Goal: Task Accomplishment & Management: Complete application form

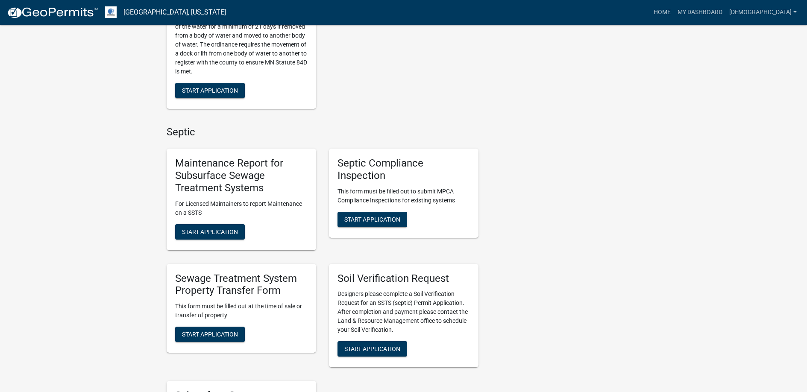
scroll to position [384, 0]
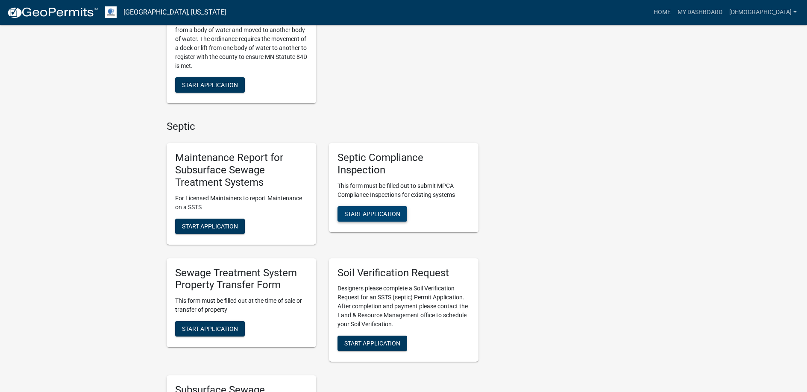
click at [366, 210] on span "Start Application" at bounding box center [372, 213] width 56 height 7
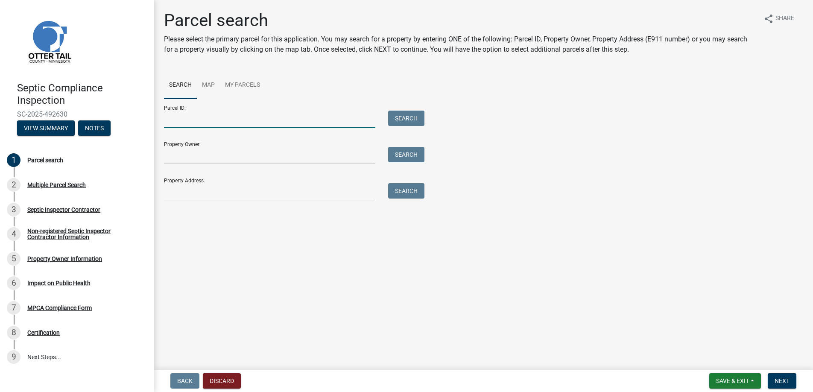
click at [188, 120] on input "Parcel ID:" at bounding box center [269, 120] width 211 height 18
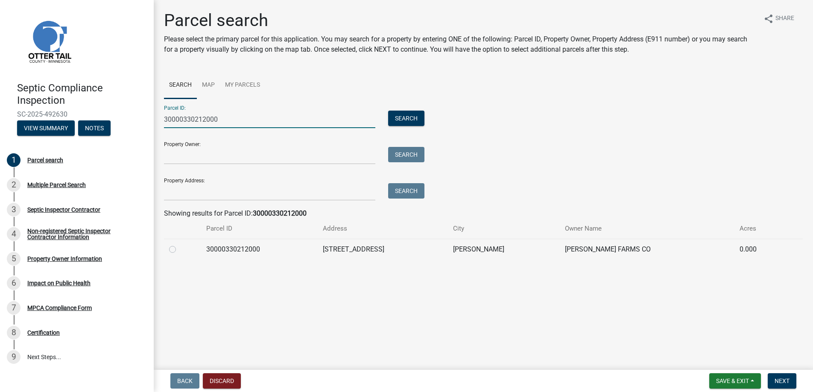
type input "30000330212000"
click at [179, 244] on label at bounding box center [179, 244] width 0 height 0
click at [179, 249] on input "radio" at bounding box center [182, 247] width 6 height 6
radio input "true"
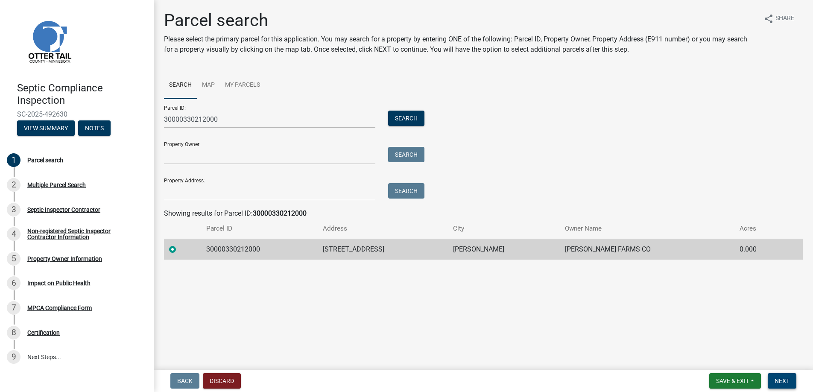
click at [775, 378] on span "Next" at bounding box center [782, 381] width 15 height 7
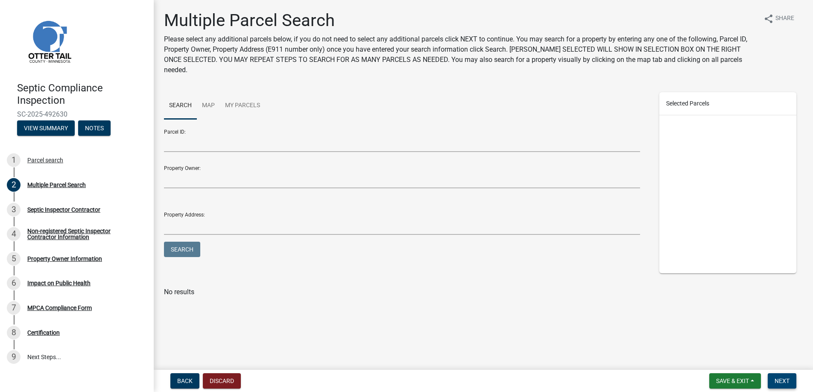
click at [775, 378] on span "Next" at bounding box center [782, 381] width 15 height 7
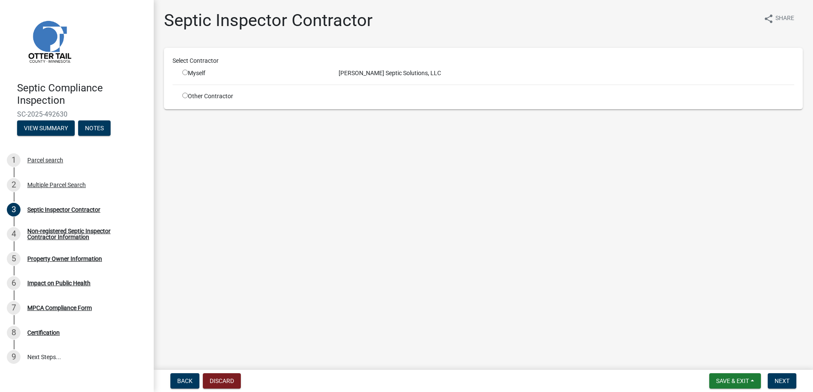
click at [184, 71] on input "radio" at bounding box center [185, 73] width 6 height 6
radio input "true"
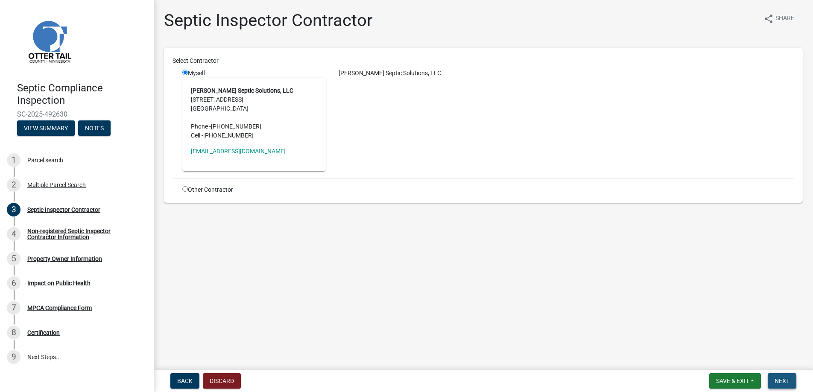
click at [785, 378] on span "Next" at bounding box center [782, 381] width 15 height 7
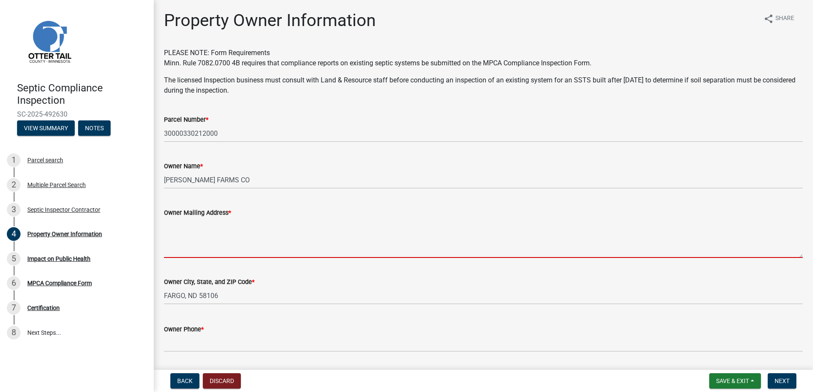
click at [184, 247] on textarea "Owner Mailing Address *" at bounding box center [483, 238] width 639 height 40
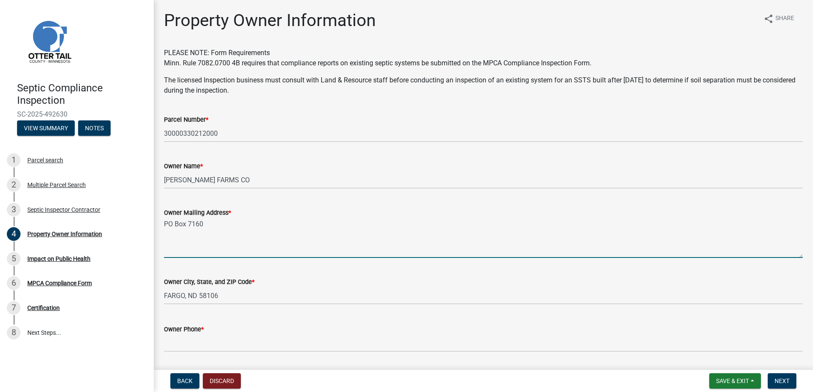
type textarea "PO Box 7160"
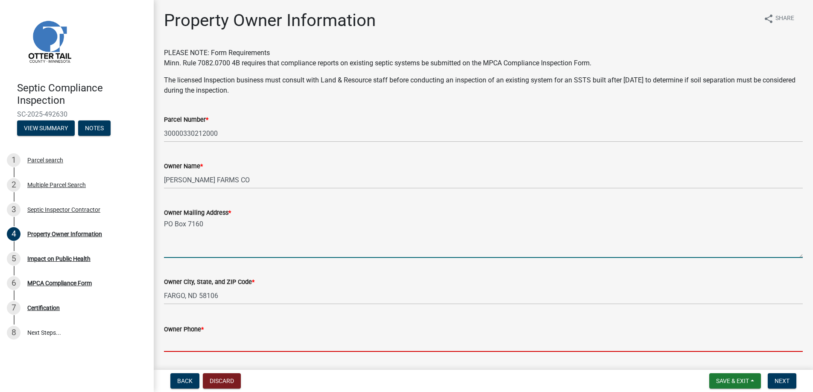
click at [182, 340] on input "Owner Phone *" at bounding box center [483, 343] width 639 height 18
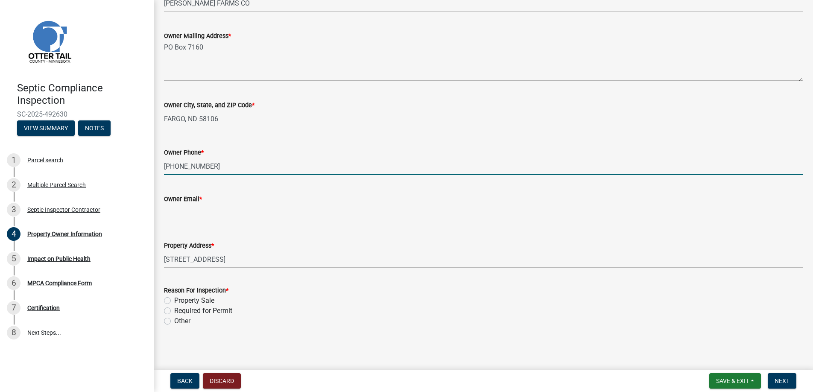
scroll to position [178, 0]
type input "[PHONE_NUMBER]"
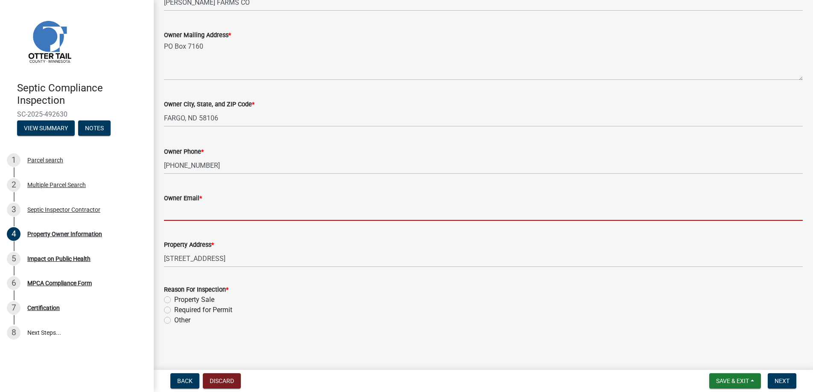
click at [186, 213] on input "Owner Email *" at bounding box center [483, 212] width 639 height 18
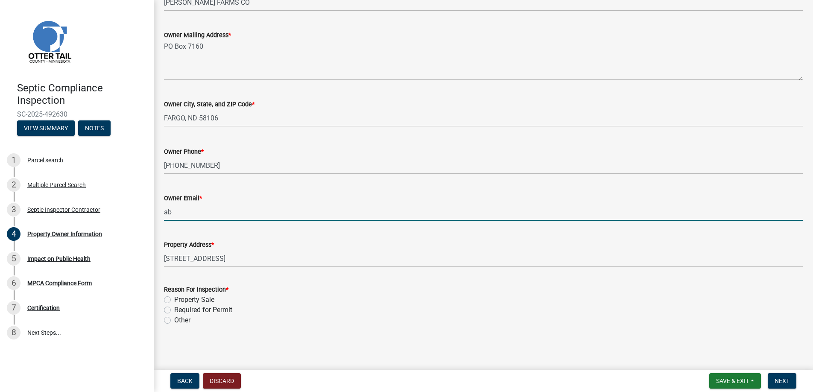
type input "[EMAIL_ADDRESS][DOMAIN_NAME]"
click at [174, 298] on label "Property Sale" at bounding box center [194, 300] width 40 height 10
click at [174, 298] on input "Property Sale" at bounding box center [177, 298] width 6 height 6
radio input "true"
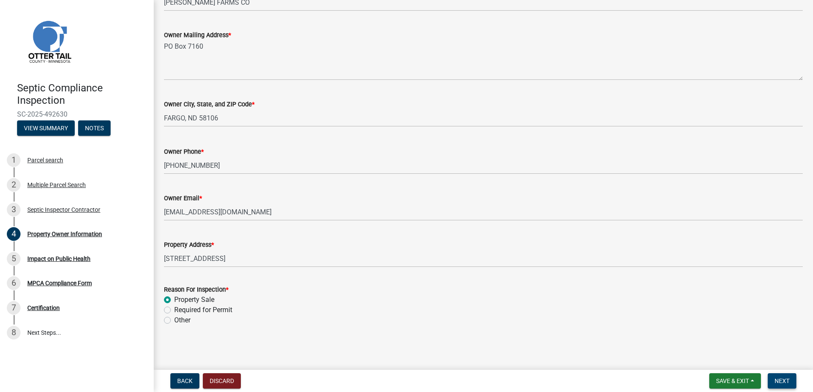
click at [776, 380] on span "Next" at bounding box center [782, 381] width 15 height 7
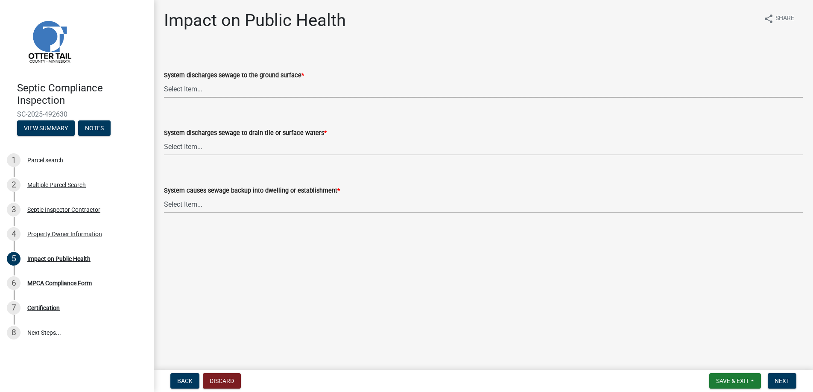
click at [188, 87] on select "Select Item... Yes No" at bounding box center [483, 89] width 639 height 18
click at [164, 80] on select "Select Item... Yes No" at bounding box center [483, 89] width 639 height 18
select select "9c5ef684-d0d4-4879-ab12-905ddbd81a72"
click at [187, 146] on select "Select Item... Yes No" at bounding box center [483, 147] width 639 height 18
click at [164, 138] on select "Select Item... Yes No" at bounding box center [483, 147] width 639 height 18
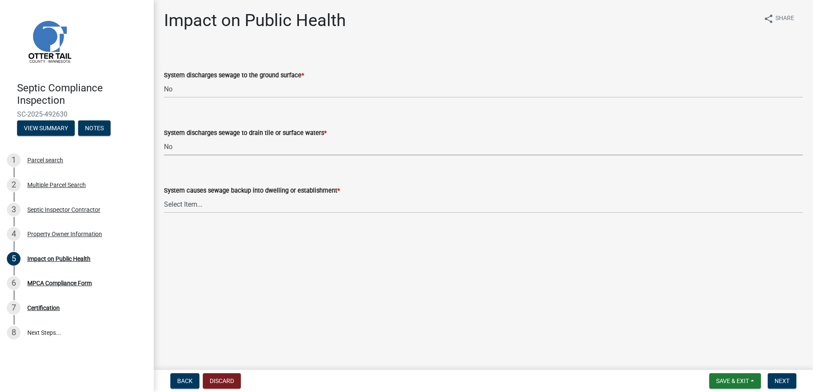
select select "7d491a2b-e9f0-4952-b474-53ca749b22af"
click at [191, 204] on select "Select Item... Yes No" at bounding box center [483, 205] width 639 height 18
click at [164, 196] on select "Select Item... Yes No" at bounding box center [483, 205] width 639 height 18
select select "6e07b46b-a403-4f3e-b4fc-218acc732c01"
click at [779, 380] on span "Next" at bounding box center [782, 381] width 15 height 7
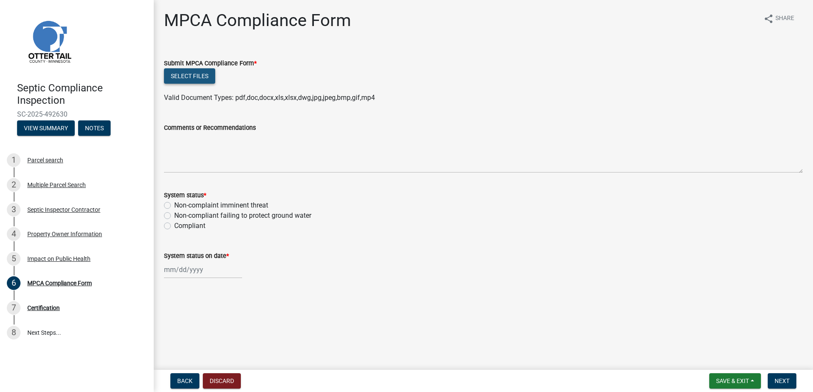
click at [189, 73] on button "Select files" at bounding box center [189, 75] width 51 height 15
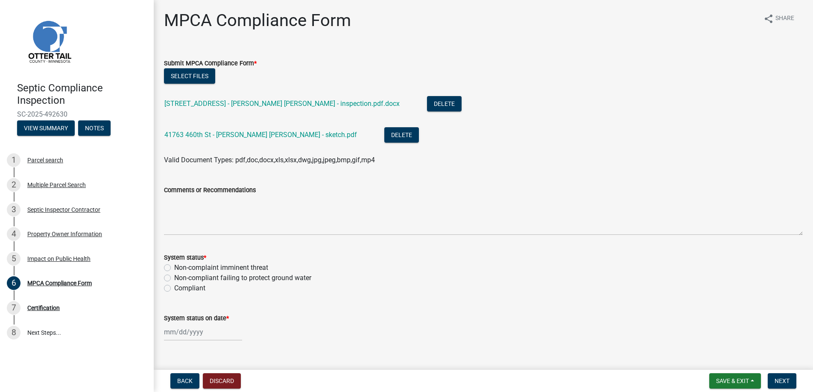
click at [174, 267] on label "Non-complaint imminent threat" at bounding box center [221, 268] width 94 height 10
click at [174, 267] on input "Non-complaint imminent threat" at bounding box center [177, 266] width 6 height 6
radio input "true"
click at [182, 330] on div at bounding box center [203, 332] width 78 height 18
select select "10"
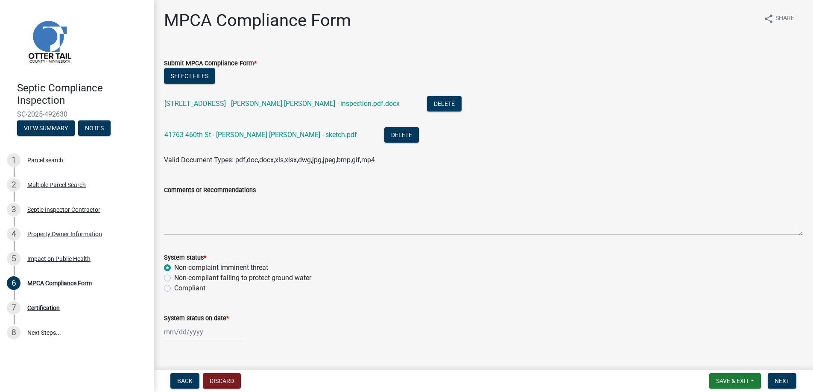
select select "2025"
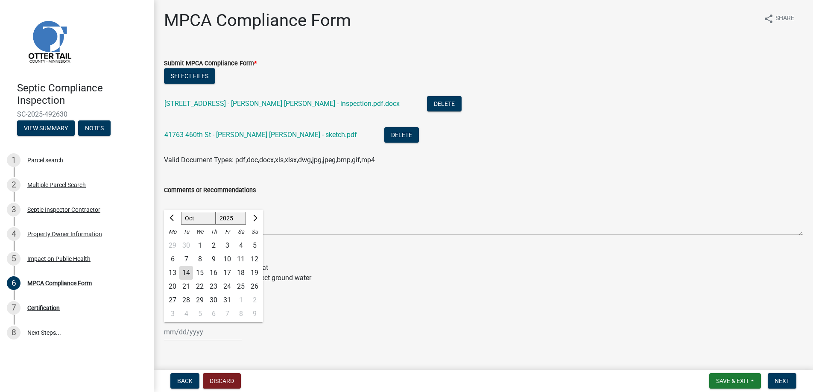
click at [231, 258] on div "10" at bounding box center [227, 259] width 14 height 14
type input "[DATE]"
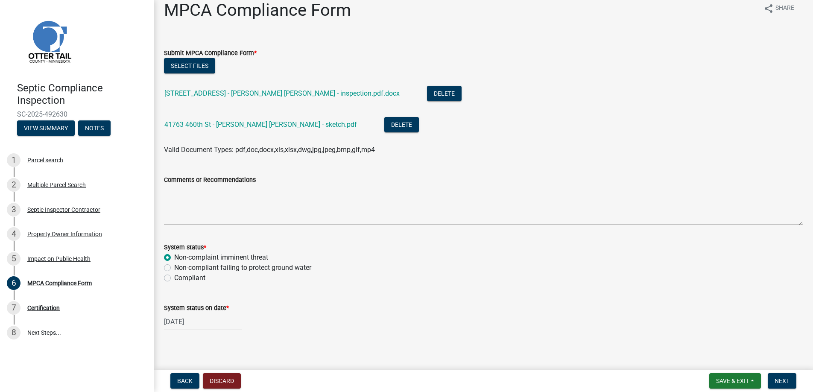
scroll to position [15, 0]
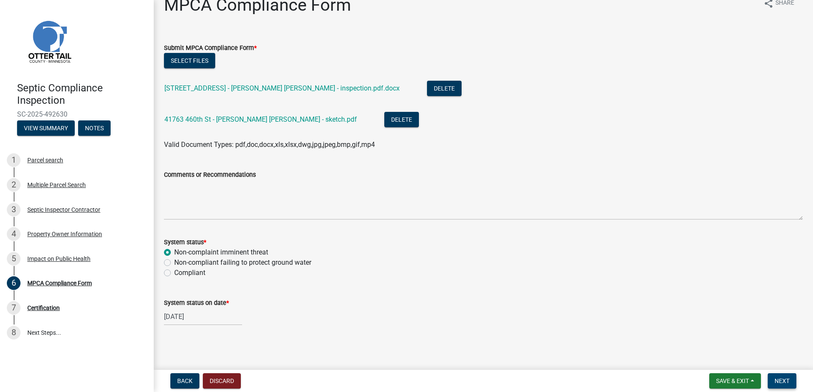
click at [784, 380] on span "Next" at bounding box center [782, 381] width 15 height 7
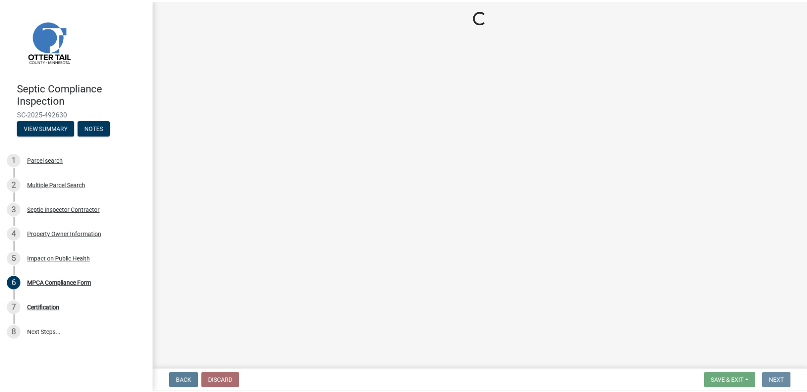
scroll to position [0, 0]
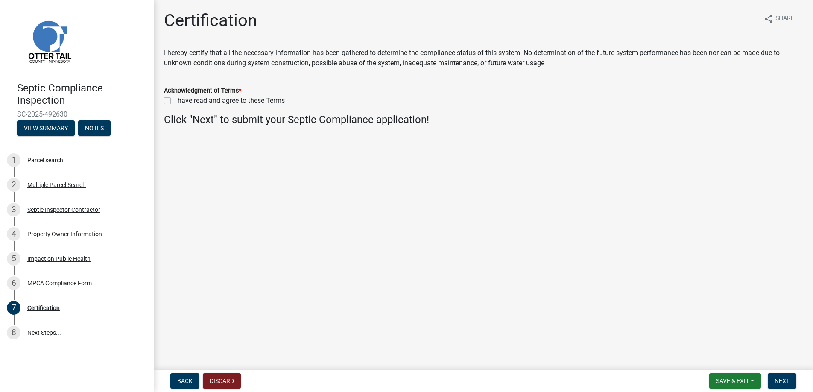
click at [174, 99] on label "I have read and agree to these Terms" at bounding box center [229, 101] width 111 height 10
click at [174, 99] on input "I have read and agree to these Terms" at bounding box center [177, 99] width 6 height 6
checkbox input "true"
click at [779, 381] on span "Next" at bounding box center [782, 381] width 15 height 7
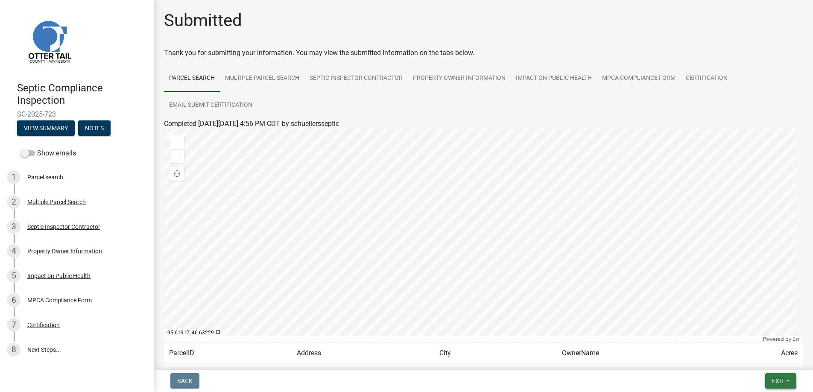
click at [779, 381] on span "Exit" at bounding box center [778, 381] width 12 height 7
click at [769, 357] on button "Save & Exit" at bounding box center [762, 358] width 68 height 20
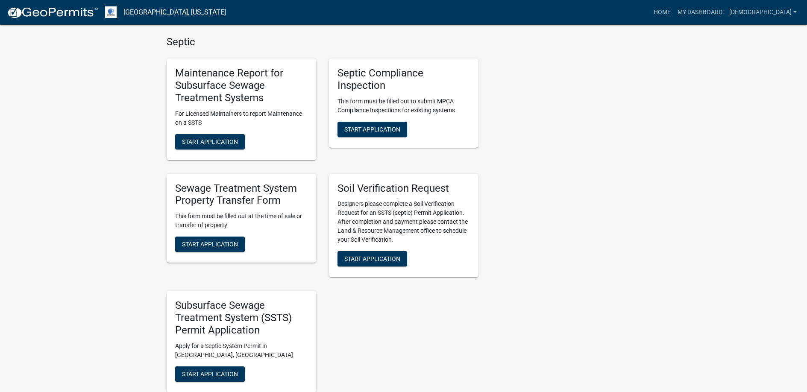
scroll to position [470, 0]
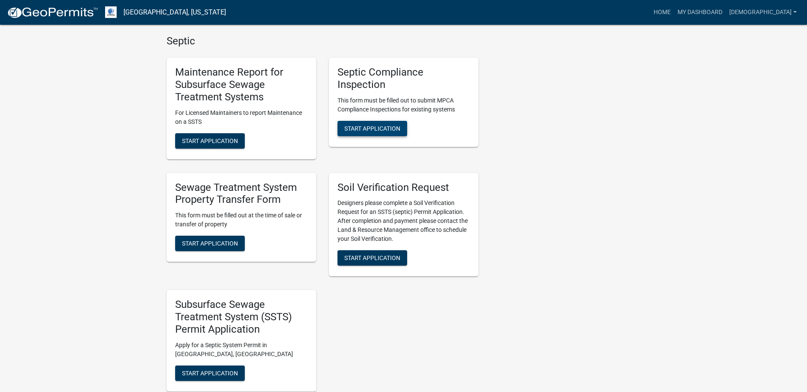
click at [372, 124] on button "Start Application" at bounding box center [372, 128] width 70 height 15
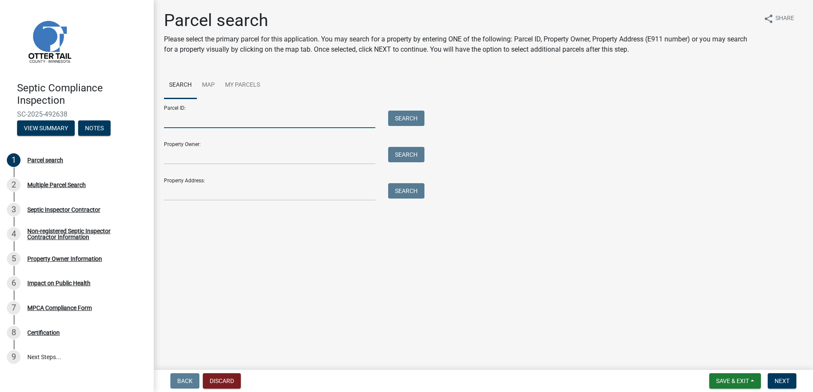
click at [206, 120] on input "Parcel ID:" at bounding box center [269, 120] width 211 height 18
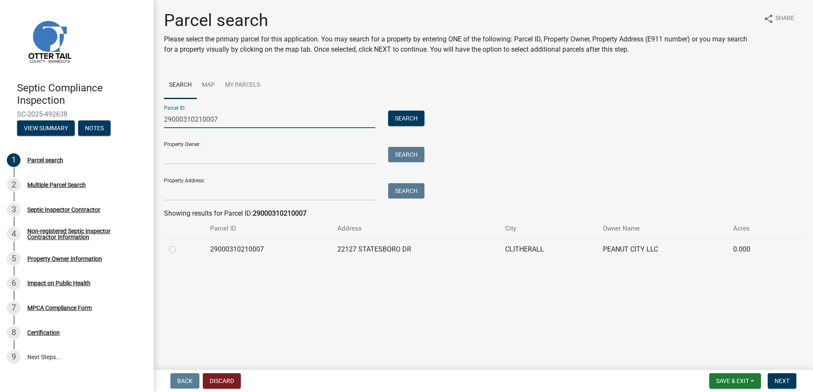
type input "29000310210007"
click at [179, 244] on label at bounding box center [179, 244] width 0 height 0
click at [179, 250] on input "radio" at bounding box center [182, 247] width 6 height 6
radio input "true"
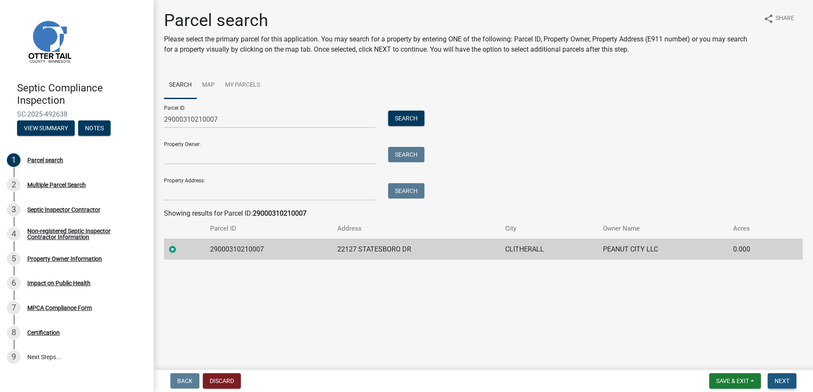
click at [783, 381] on span "Next" at bounding box center [782, 381] width 15 height 7
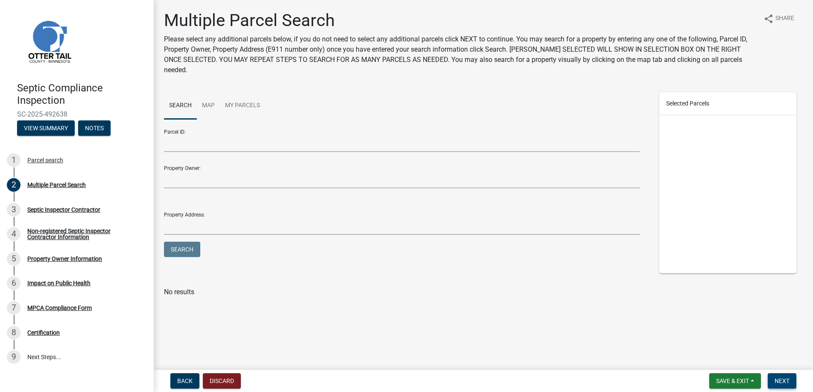
click at [783, 381] on span "Next" at bounding box center [782, 381] width 15 height 7
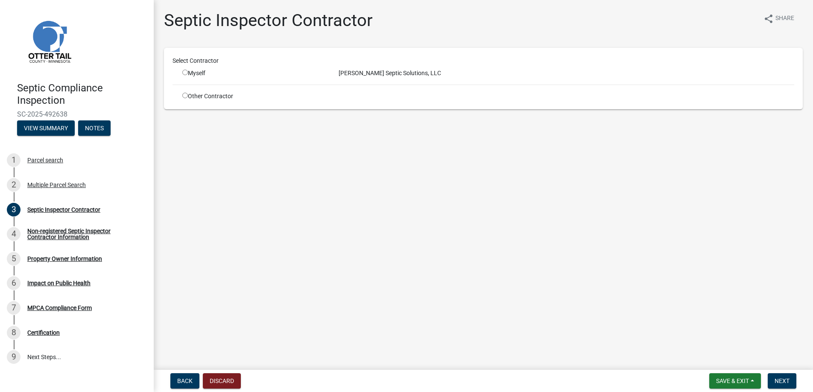
click at [185, 72] on input "radio" at bounding box center [185, 73] width 6 height 6
radio input "true"
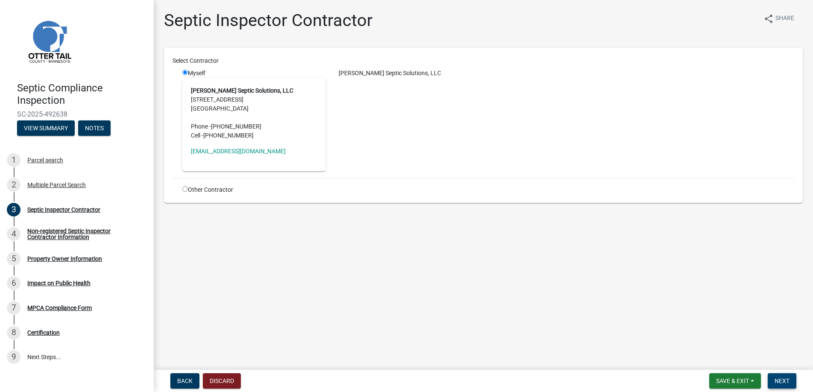
click at [777, 378] on span "Next" at bounding box center [782, 381] width 15 height 7
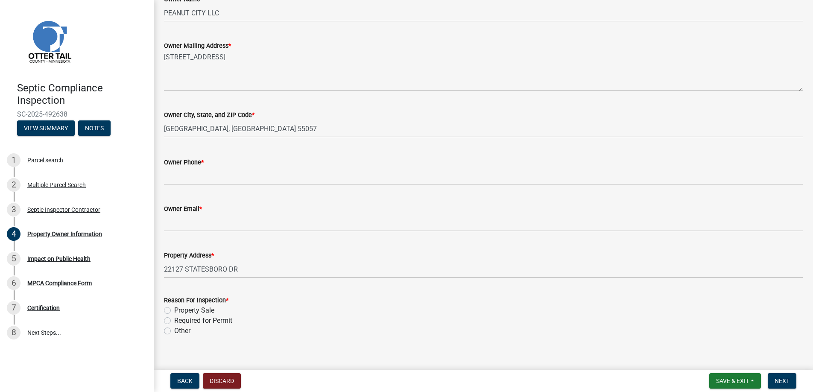
scroll to position [171, 0]
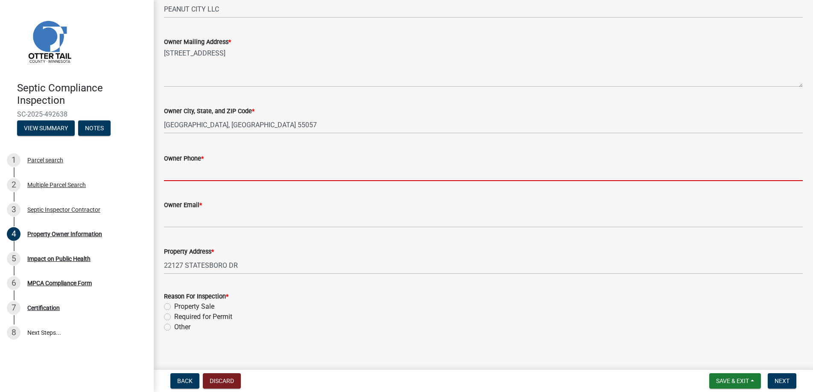
click at [187, 169] on input "Owner Phone *" at bounding box center [483, 173] width 639 height 18
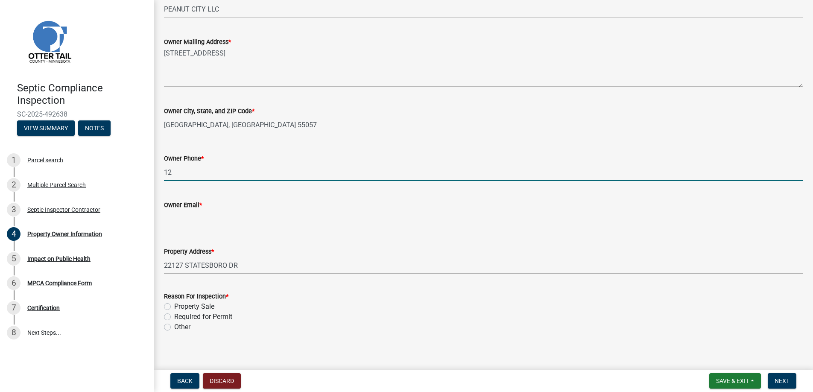
type input "123-456-7890"
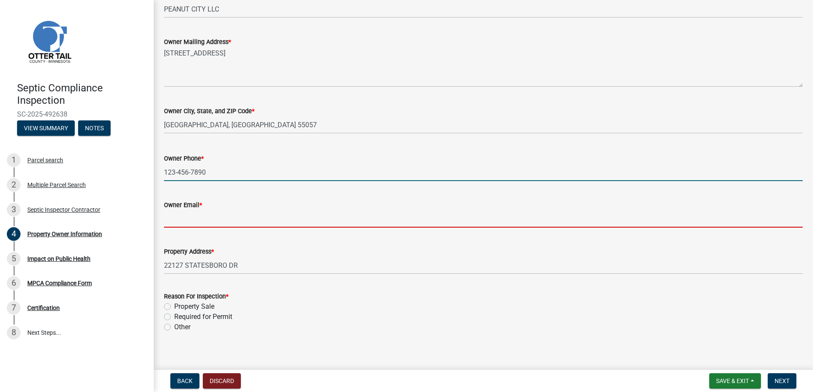
click at [182, 221] on input "Owner Email *" at bounding box center [483, 219] width 639 height 18
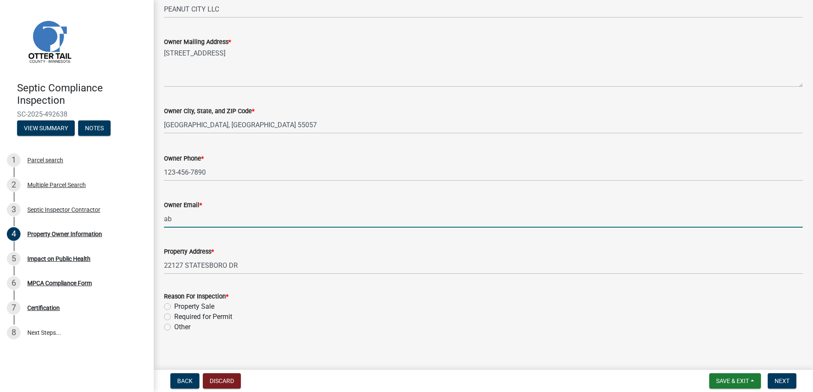
type input "[EMAIL_ADDRESS][DOMAIN_NAME]"
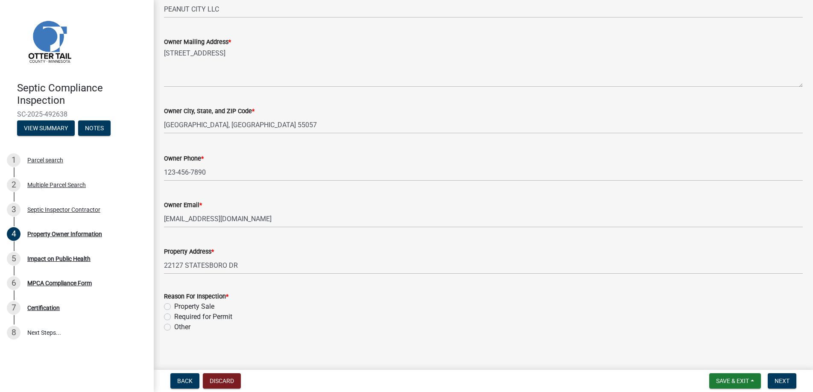
click at [174, 306] on label "Property Sale" at bounding box center [194, 306] width 40 height 10
click at [174, 306] on input "Property Sale" at bounding box center [177, 304] width 6 height 6
radio input "true"
click at [782, 378] on span "Next" at bounding box center [782, 381] width 15 height 7
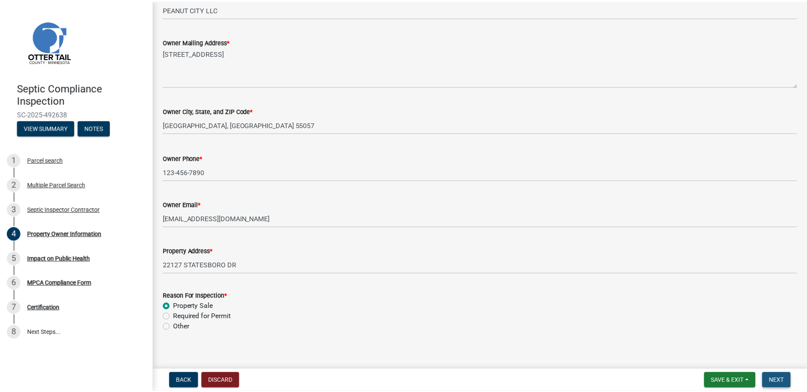
scroll to position [0, 0]
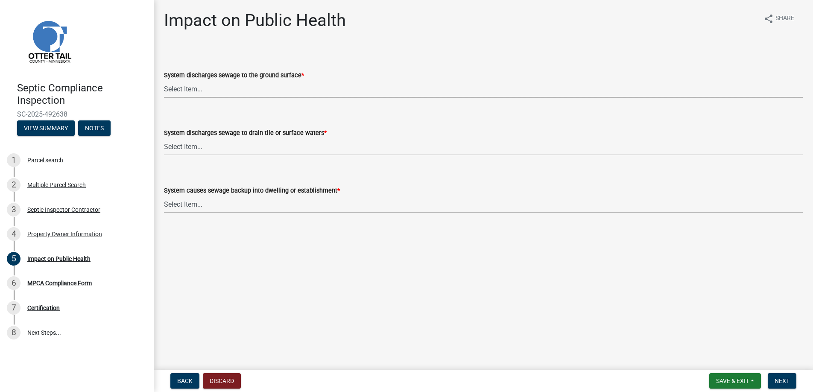
click at [185, 89] on select "Select Item... Yes No" at bounding box center [483, 89] width 639 height 18
click at [164, 80] on select "Select Item... Yes No" at bounding box center [483, 89] width 639 height 18
select select "9c5ef684-d0d4-4879-ab12-905ddbd81a72"
drag, startPoint x: 182, startPoint y: 143, endPoint x: 188, endPoint y: 155, distance: 13.2
click at [182, 143] on select "Select Item... Yes No" at bounding box center [483, 147] width 639 height 18
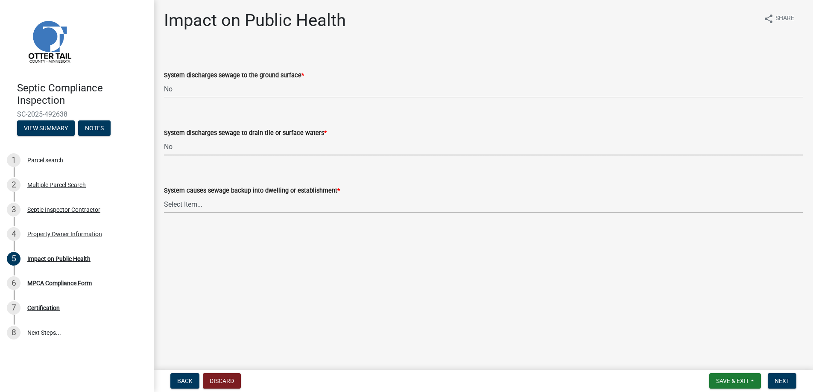
click at [164, 138] on select "Select Item... Yes No" at bounding box center [483, 147] width 639 height 18
select select "7d491a2b-e9f0-4952-b474-53ca749b22af"
drag, startPoint x: 188, startPoint y: 202, endPoint x: 195, endPoint y: 213, distance: 12.9
click at [188, 202] on select "Select Item... Yes No" at bounding box center [483, 205] width 639 height 18
click at [164, 196] on select "Select Item... Yes No" at bounding box center [483, 205] width 639 height 18
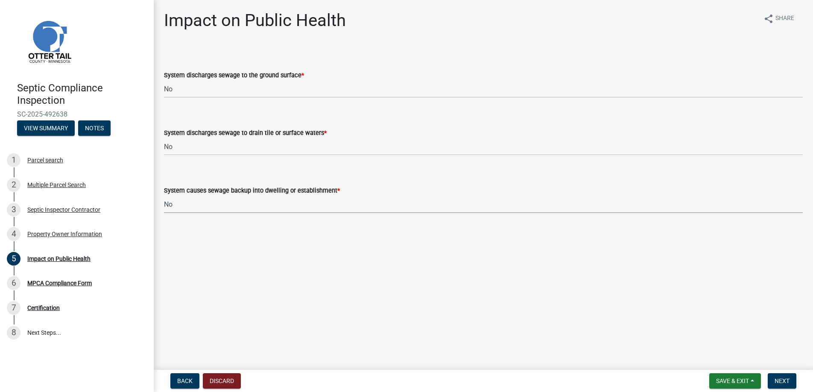
select select "6e07b46b-a403-4f3e-b4fc-218acc732c01"
click at [783, 381] on span "Next" at bounding box center [782, 381] width 15 height 7
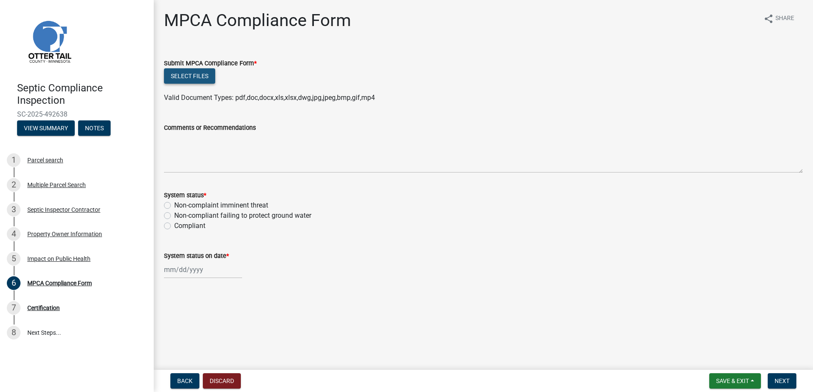
click at [179, 73] on button "Select files" at bounding box center [189, 75] width 51 height 15
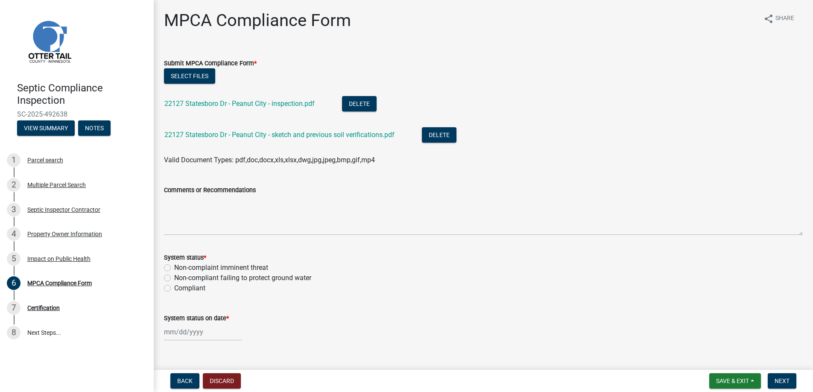
click at [174, 290] on label "Compliant" at bounding box center [189, 288] width 31 height 10
click at [174, 289] on input "Compliant" at bounding box center [177, 286] width 6 height 6
radio input "true"
click at [187, 334] on div at bounding box center [203, 332] width 78 height 18
select select "10"
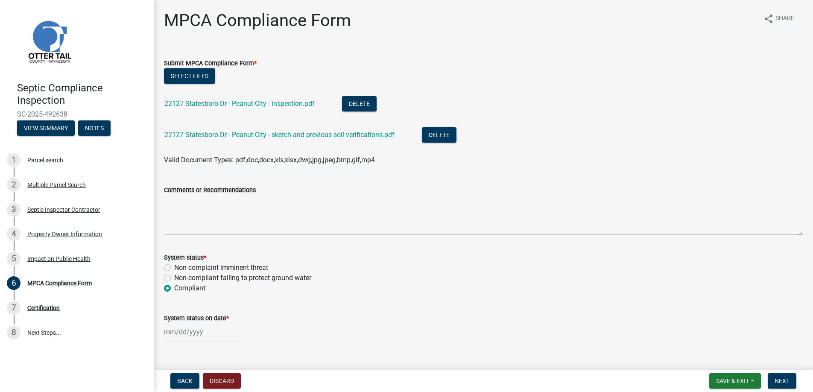
select select "2025"
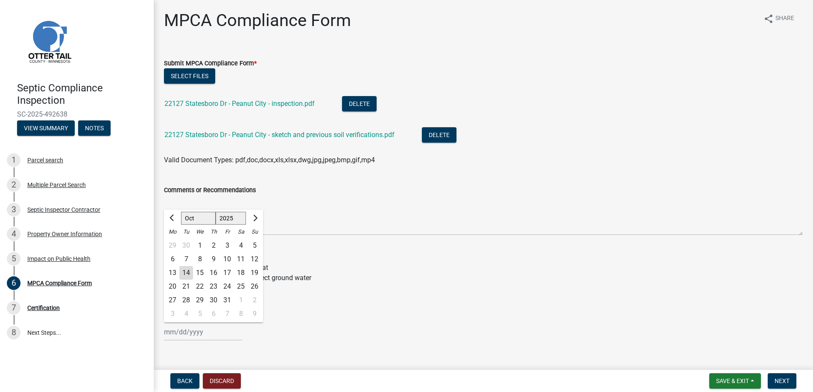
click at [230, 256] on div "10" at bounding box center [227, 259] width 14 height 14
type input "[DATE]"
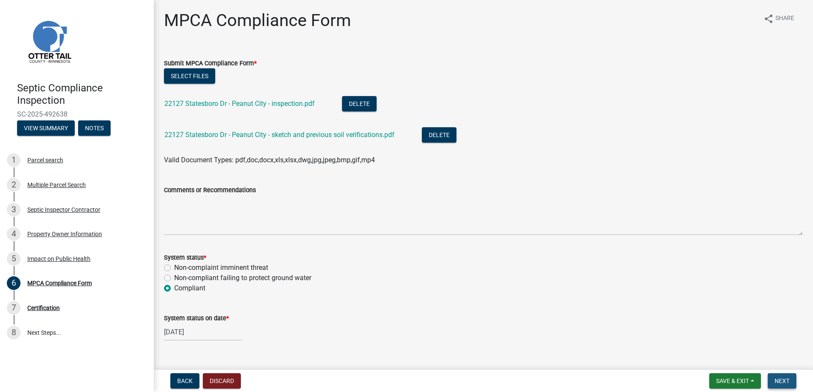
click at [779, 379] on span "Next" at bounding box center [782, 381] width 15 height 7
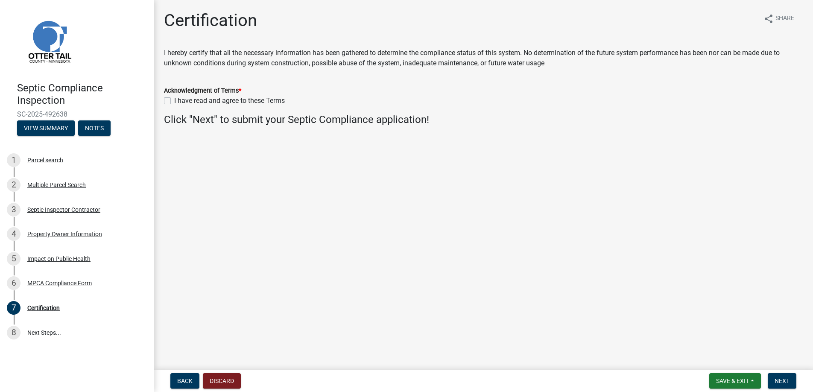
click at [174, 99] on label "I have read and agree to these Terms" at bounding box center [229, 101] width 111 height 10
click at [174, 99] on input "I have read and agree to these Terms" at bounding box center [177, 99] width 6 height 6
checkbox input "true"
click at [784, 381] on span "Next" at bounding box center [782, 381] width 15 height 7
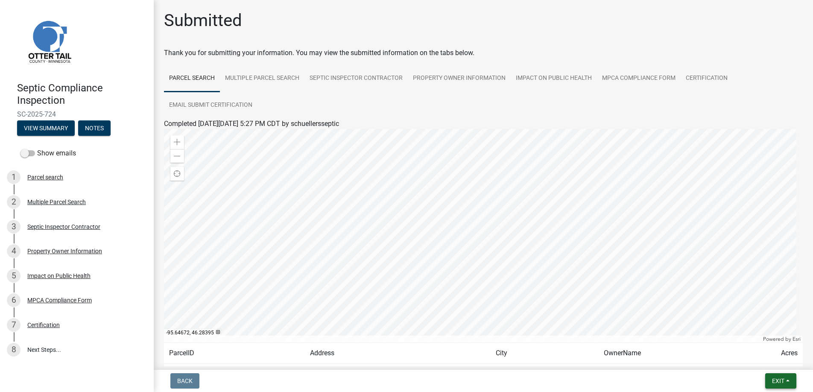
click at [777, 380] on span "Exit" at bounding box center [778, 381] width 12 height 7
click at [766, 357] on button "Save & Exit" at bounding box center [762, 358] width 68 height 20
